Goal: Use online tool/utility

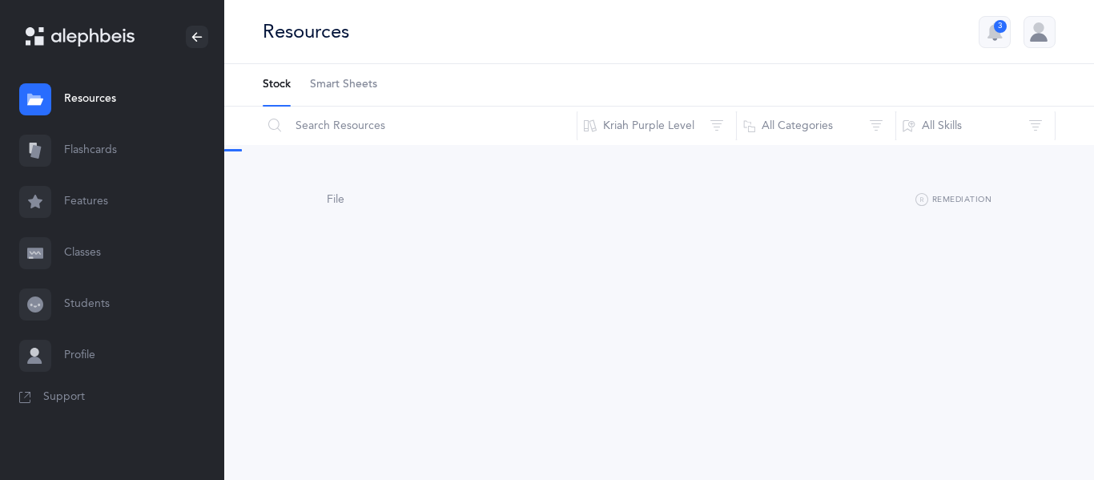
click at [94, 215] on link "Features" at bounding box center [112, 201] width 224 height 51
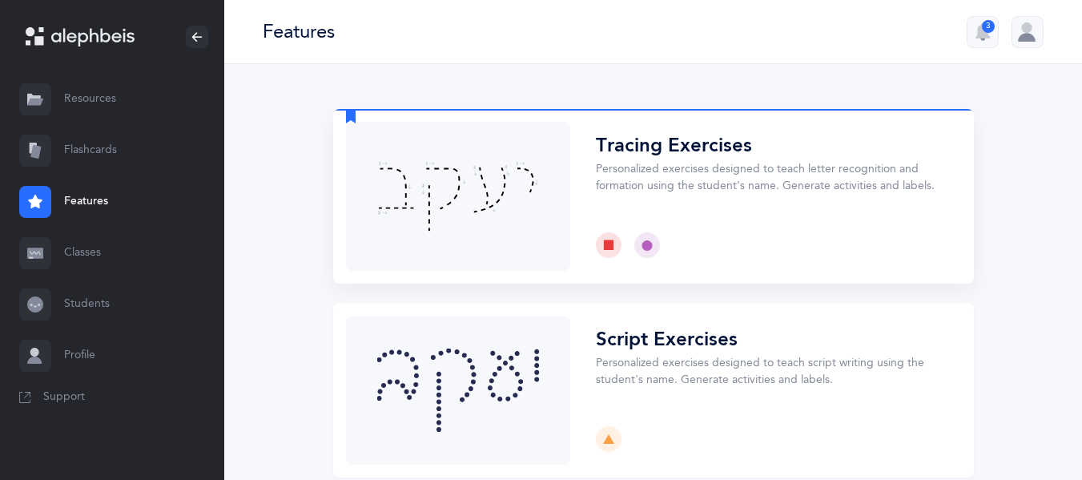
click at [758, 195] on button "Choose" at bounding box center [653, 196] width 641 height 175
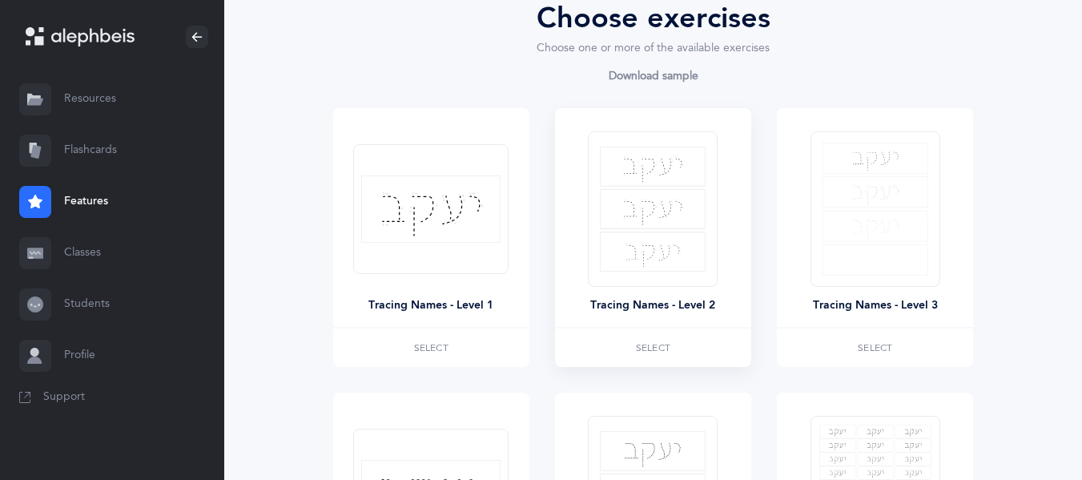
scroll to position [187, 0]
click at [850, 338] on label "Select" at bounding box center [875, 349] width 196 height 38
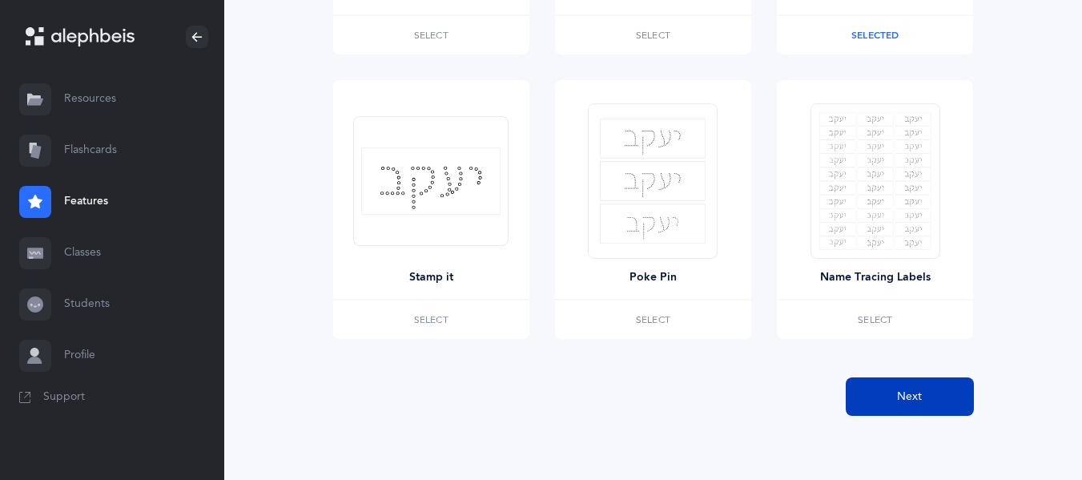
click at [936, 411] on button "Next" at bounding box center [910, 396] width 128 height 38
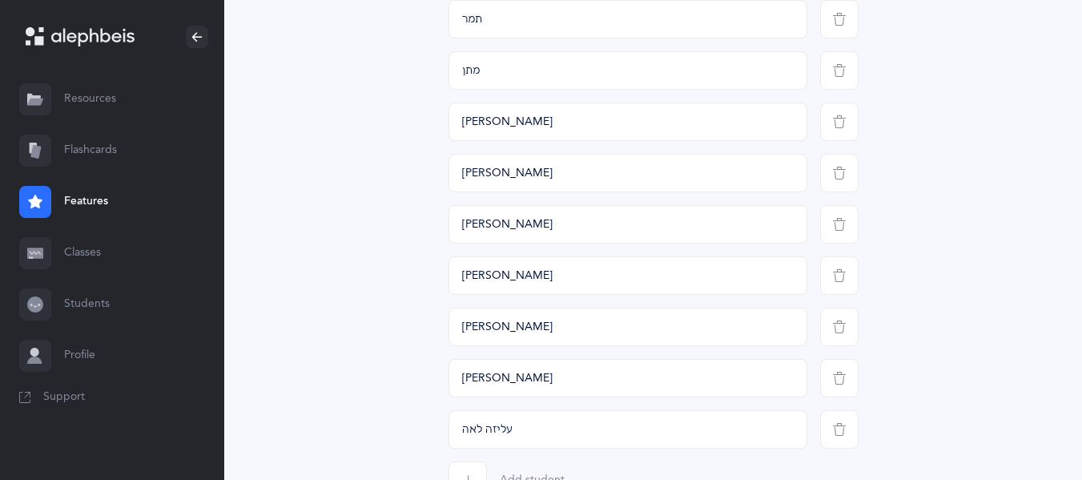
scroll to position [2037, 0]
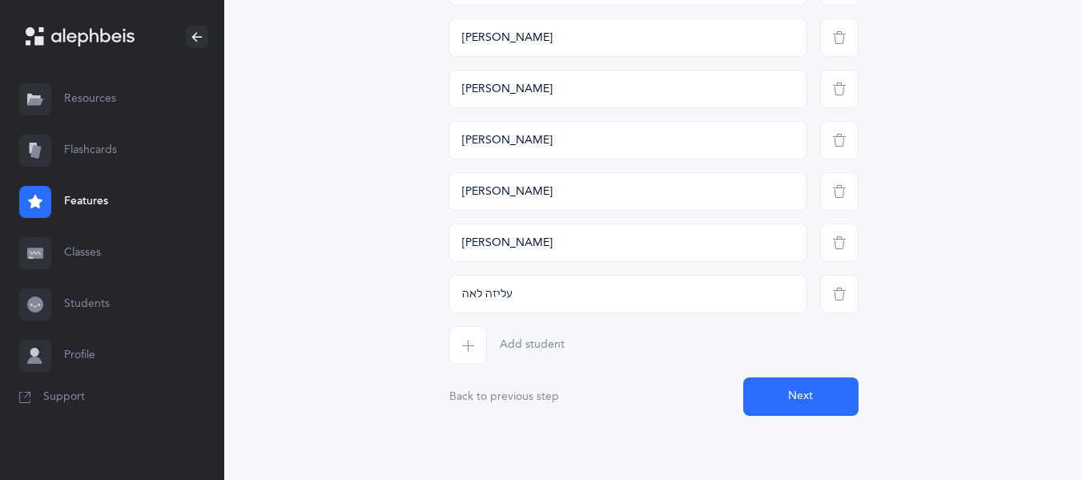
click at [811, 404] on button "Next" at bounding box center [800, 396] width 115 height 38
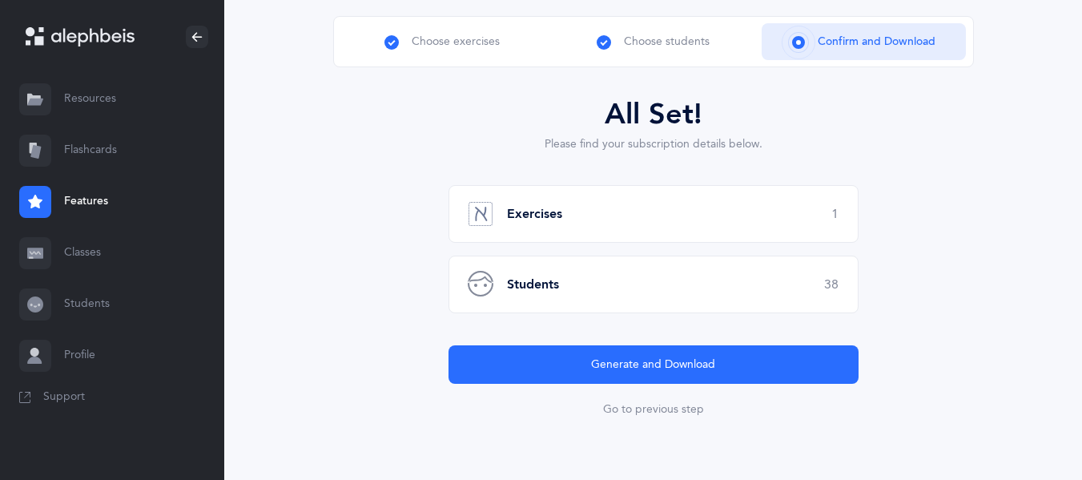
scroll to position [93, 0]
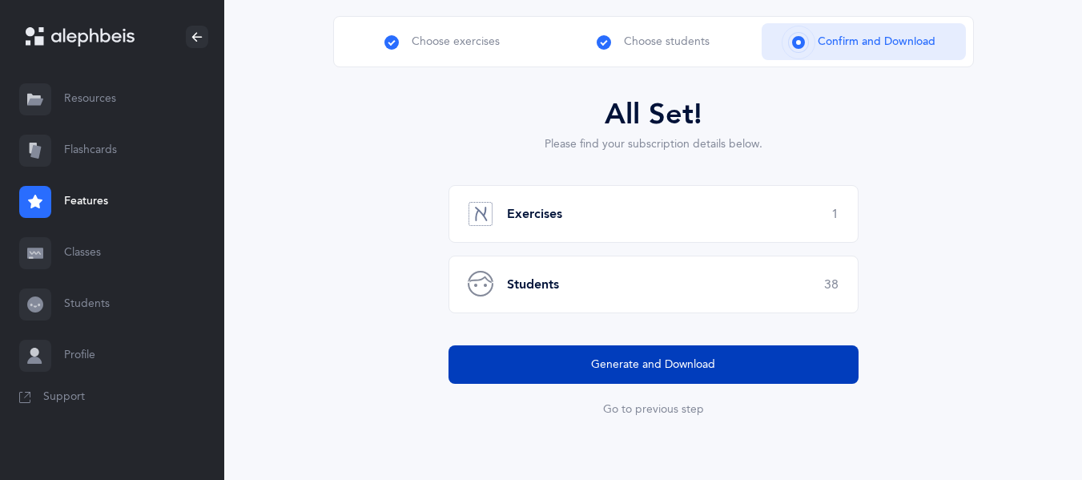
click at [794, 364] on button "Generate and Download" at bounding box center [653, 364] width 410 height 38
